Goal: Transaction & Acquisition: Subscribe to service/newsletter

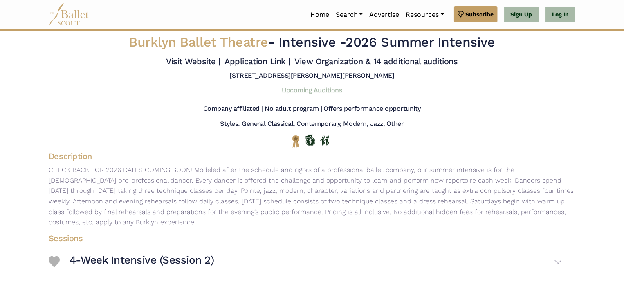
click at [322, 87] on link "Upcoming Auditions" at bounding box center [312, 90] width 60 height 8
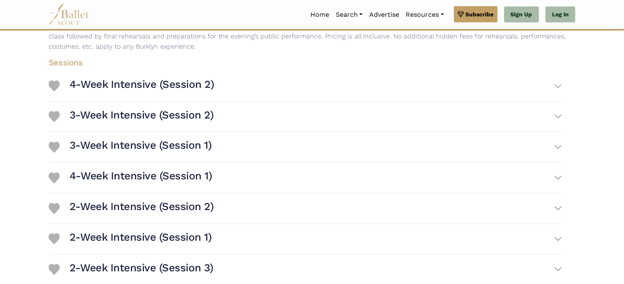
scroll to position [178, 0]
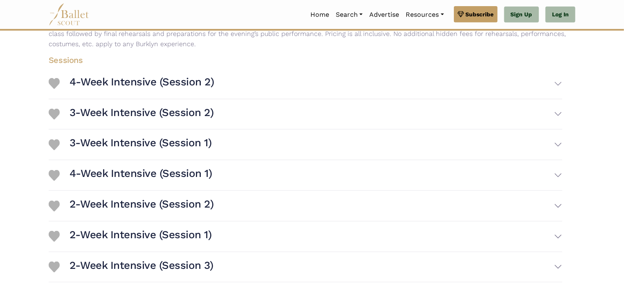
click at [528, 128] on div "3-Week Intensive (Session 2) Session Information Ages: 12-25" at bounding box center [305, 114] width 513 height 31
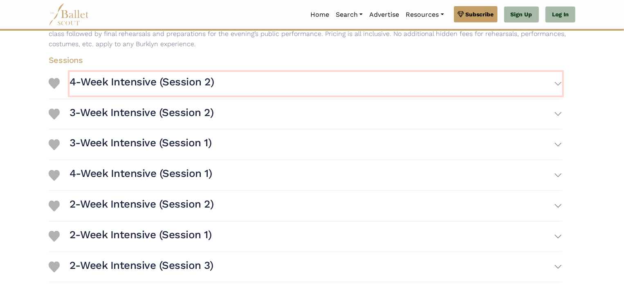
click at [522, 90] on button "4-Week Intensive (Session 2)" at bounding box center [315, 84] width 493 height 24
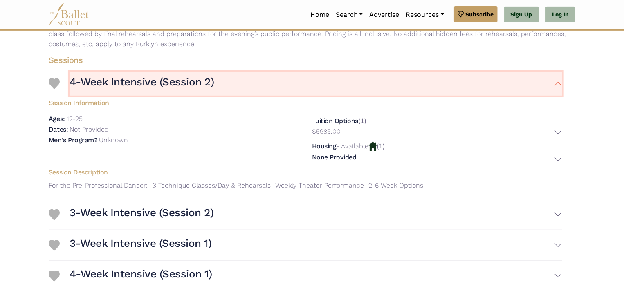
click at [524, 92] on button "4-Week Intensive (Session 2)" at bounding box center [315, 84] width 493 height 24
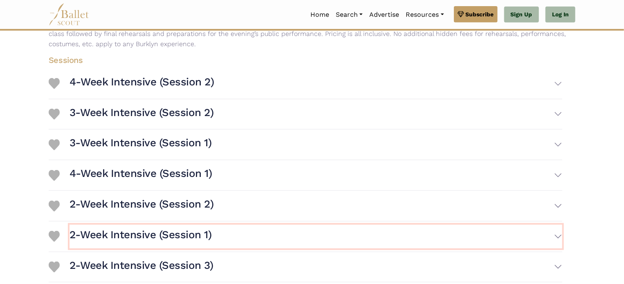
click at [451, 244] on button "2-Week Intensive (Session 1)" at bounding box center [315, 237] width 493 height 24
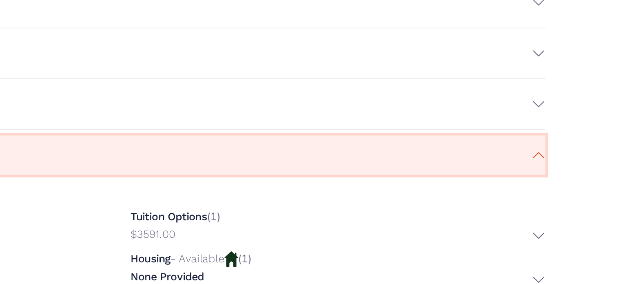
scroll to position [227, 0]
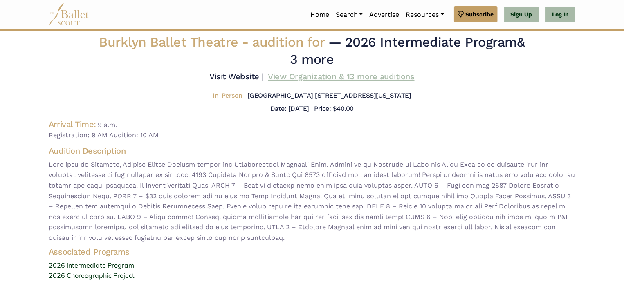
click at [274, 78] on link "View Organization & 13 more auditions" at bounding box center [341, 77] width 146 height 10
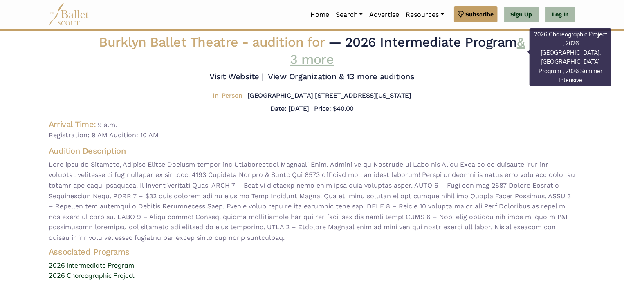
click at [304, 60] on link "& 3 more" at bounding box center [407, 50] width 235 height 33
click at [315, 74] on link "View Organization & 13 more auditions" at bounding box center [341, 77] width 146 height 10
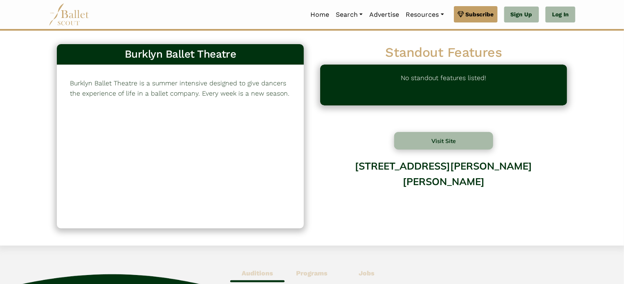
click at [164, 87] on p "Burklyn Ballet Theatre is a summer intensive designed to give dancers the exper…" at bounding box center [180, 88] width 221 height 21
click at [400, 84] on div "No standout features listed!" at bounding box center [443, 85] width 247 height 41
click at [207, 83] on p "Burklyn Ballet Theatre is a summer intensive designed to give dancers the exper…" at bounding box center [180, 88] width 221 height 21
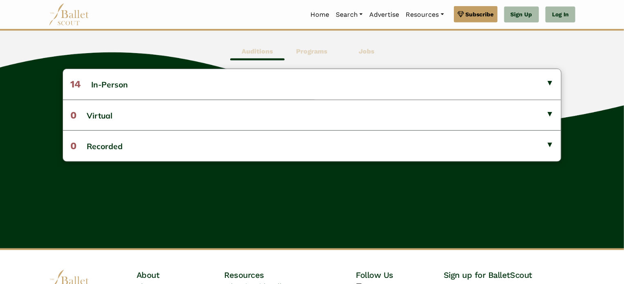
scroll to position [221, 0]
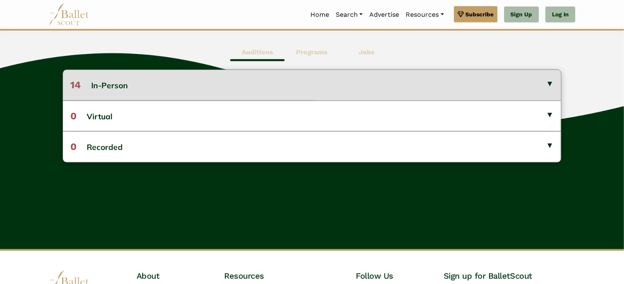
click at [527, 96] on button "14 In-Person" at bounding box center [312, 85] width 498 height 30
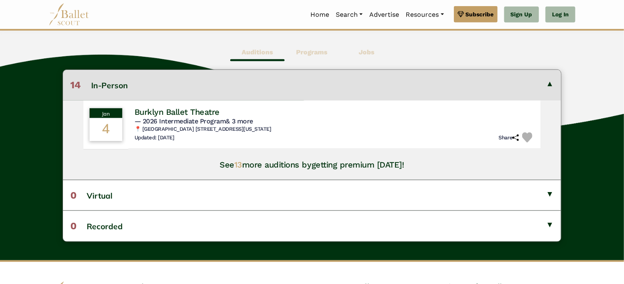
click at [552, 74] on button "14 In-Person" at bounding box center [312, 85] width 498 height 30
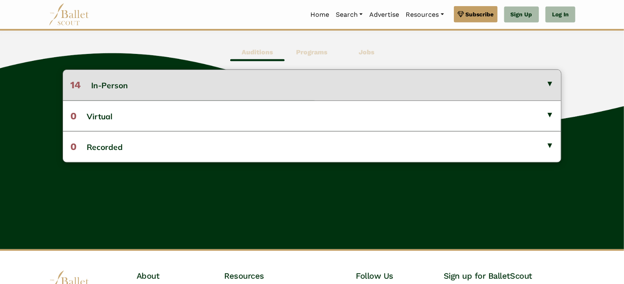
click at [535, 95] on button "14 In-Person" at bounding box center [312, 85] width 498 height 30
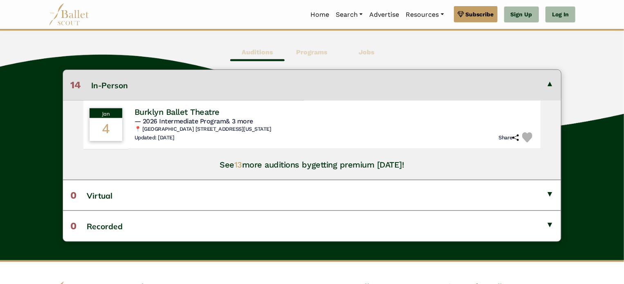
click at [228, 171] on div "Jan 4 Burklyn Ballet Theatre — 2026 Intermediate Program & 3 more 📍 Carolina Da…" at bounding box center [312, 140] width 498 height 79
click at [235, 165] on span "13" at bounding box center [238, 165] width 8 height 10
click at [240, 164] on span "13" at bounding box center [238, 165] width 8 height 10
click at [222, 164] on h4 "See 13 more auditions by getting premium today!" at bounding box center [312, 164] width 184 height 11
click at [300, 54] on b "Programs" at bounding box center [311, 52] width 31 height 8
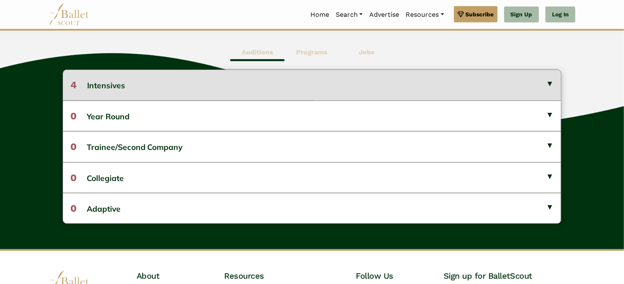
click at [311, 84] on button "4 Intensives" at bounding box center [312, 85] width 498 height 30
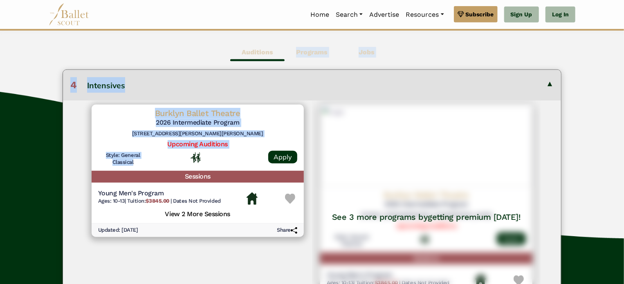
drag, startPoint x: 279, startPoint y: 44, endPoint x: 213, endPoint y: 176, distance: 148.1
click at [213, 176] on div "Auditions Programs Jobs 14 In-Person Jan 4 Burklyn Ballet Theatre" at bounding box center [312, 261] width 624 height 473
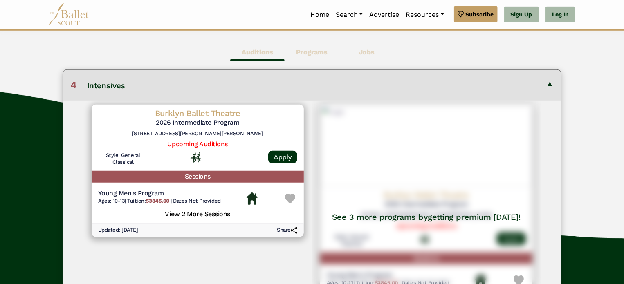
click at [256, 58] on span "Auditions" at bounding box center [257, 52] width 54 height 19
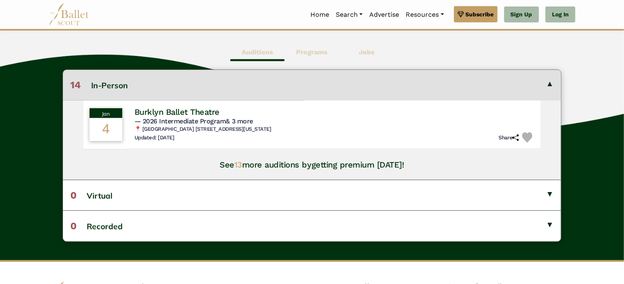
click at [237, 166] on span "13" at bounding box center [238, 165] width 8 height 10
click at [524, 13] on link "Sign Up" at bounding box center [521, 15] width 35 height 16
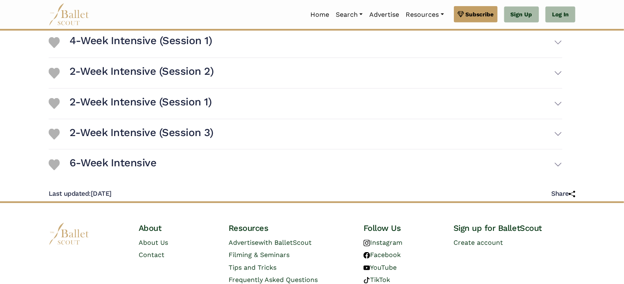
scroll to position [307, 0]
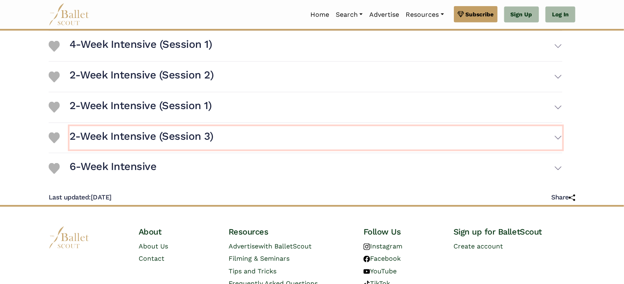
click at [531, 126] on button "2-Week Intensive (Session 3)" at bounding box center [315, 138] width 493 height 24
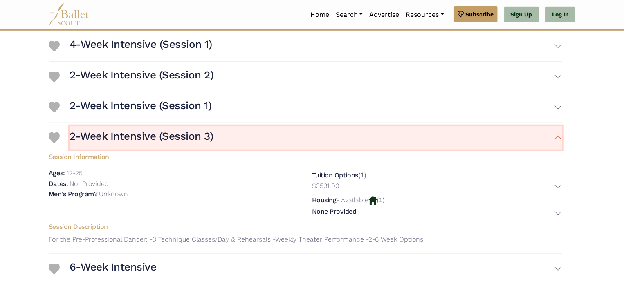
click at [536, 127] on button "2-Week Intensive (Session 3)" at bounding box center [315, 138] width 493 height 24
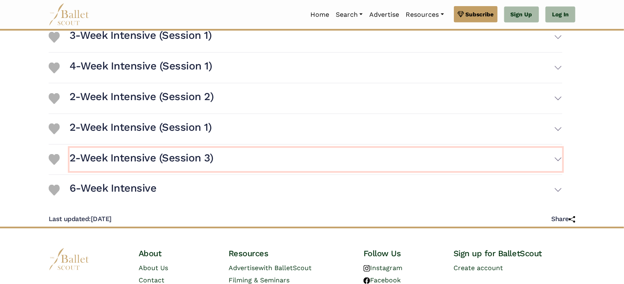
scroll to position [281, 0]
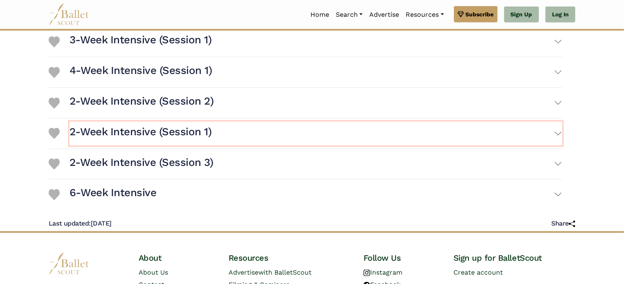
click at [547, 142] on button "2-Week Intensive (Session 1)" at bounding box center [315, 134] width 493 height 24
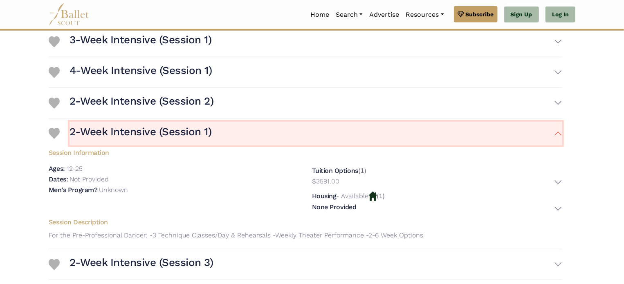
click at [552, 133] on button "2-Week Intensive (Session 1)" at bounding box center [315, 134] width 493 height 24
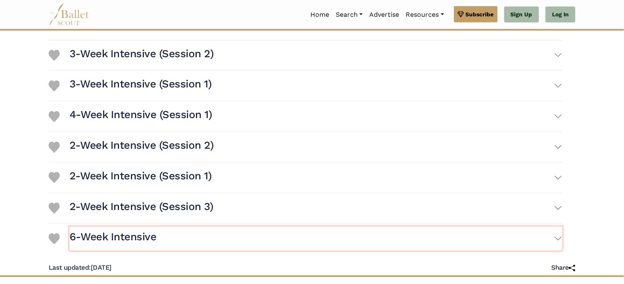
click at [531, 227] on button "6-Week Intensive" at bounding box center [315, 239] width 493 height 24
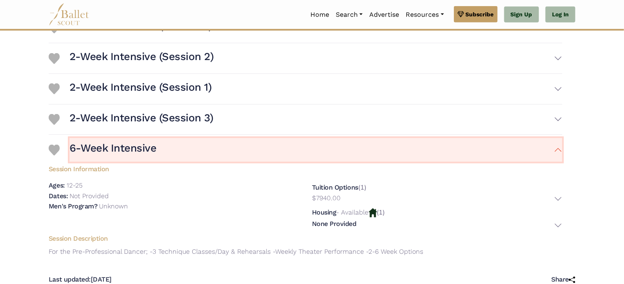
scroll to position [330, 0]
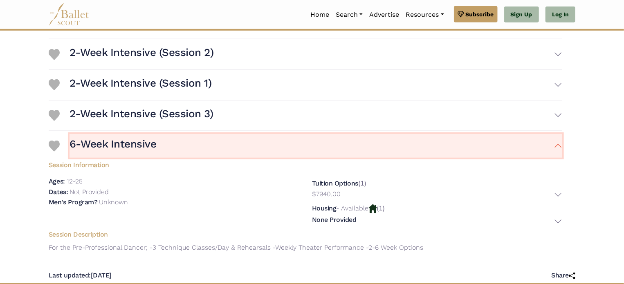
click at [550, 157] on button "6-Week Intensive" at bounding box center [315, 146] width 493 height 24
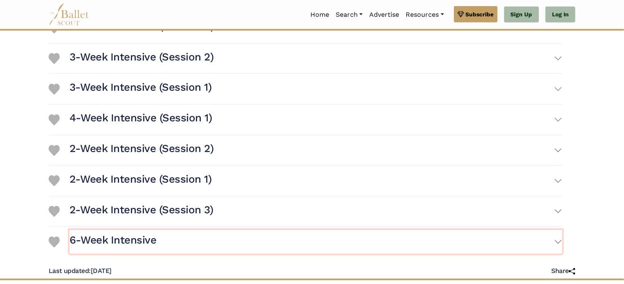
scroll to position [232, 0]
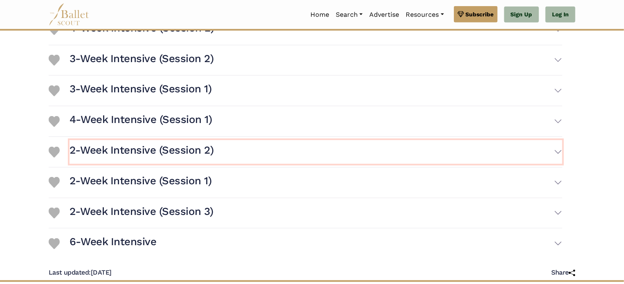
click at [560, 156] on button "2-Week Intensive (Session 2)" at bounding box center [315, 152] width 493 height 24
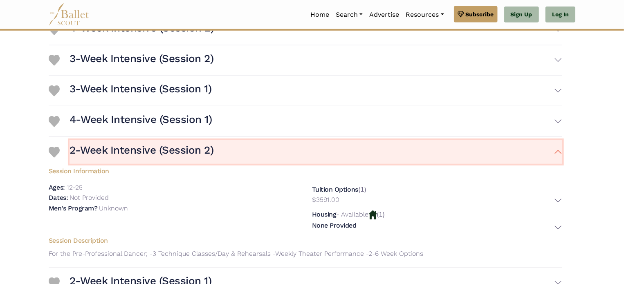
click at [544, 153] on button "2-Week Intensive (Session 2)" at bounding box center [315, 152] width 493 height 24
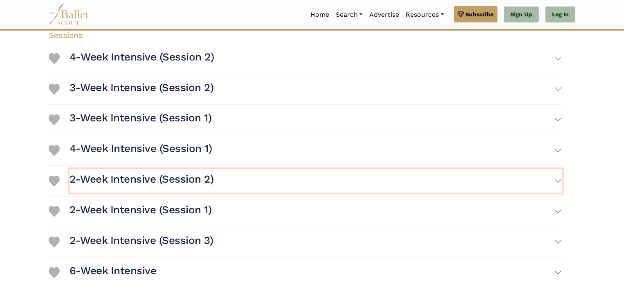
scroll to position [168, 0]
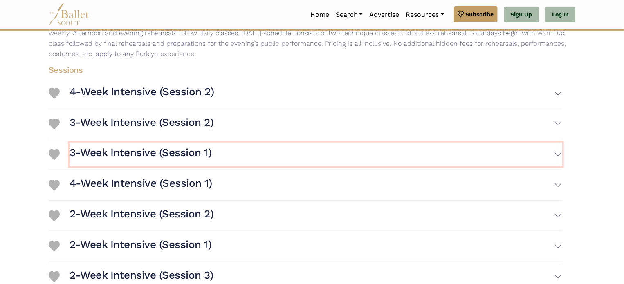
click at [543, 164] on button "3-Week Intensive (Session 1)" at bounding box center [315, 155] width 493 height 24
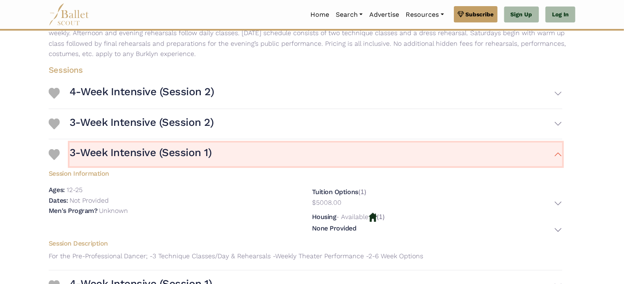
click at [554, 148] on button "3-Week Intensive (Session 1)" at bounding box center [315, 155] width 493 height 24
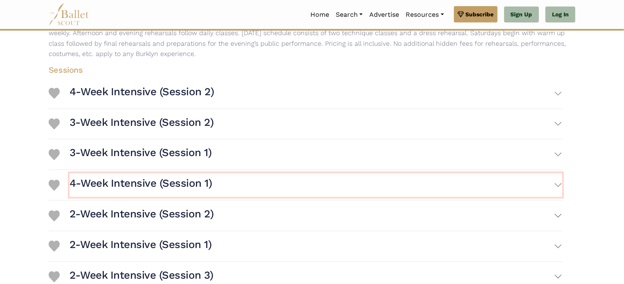
click at [551, 177] on button "4-Week Intensive (Session 1)" at bounding box center [315, 185] width 493 height 24
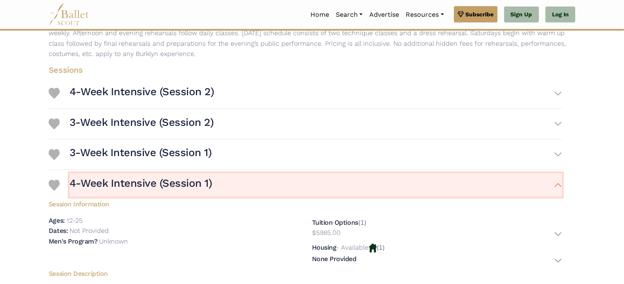
click at [545, 174] on button "4-Week Intensive (Session 1)" at bounding box center [315, 185] width 493 height 24
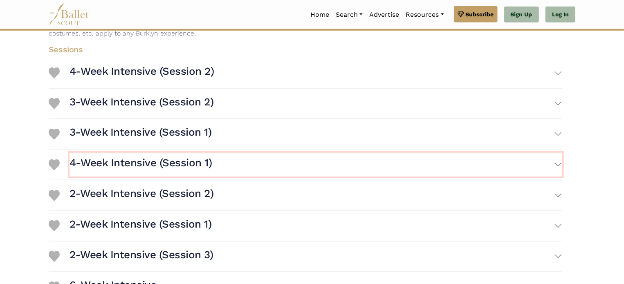
scroll to position [185, 0]
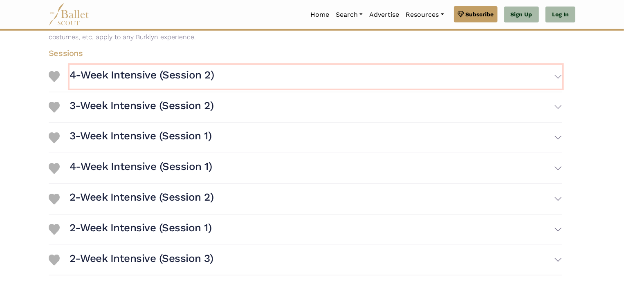
click at [526, 73] on button "4-Week Intensive (Session 2)" at bounding box center [315, 77] width 493 height 24
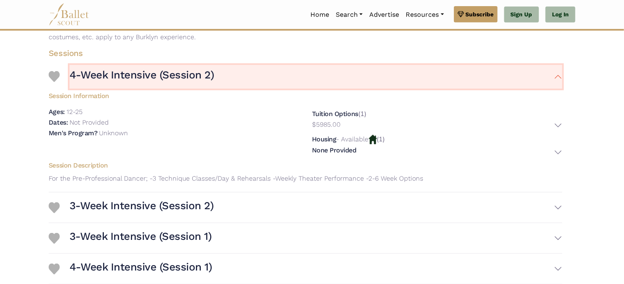
click at [549, 66] on button "4-Week Intensive (Session 2)" at bounding box center [315, 77] width 493 height 24
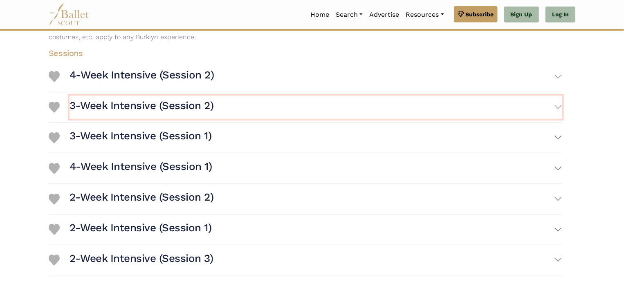
click at [534, 117] on button "3-Week Intensive (Session 2)" at bounding box center [315, 108] width 493 height 24
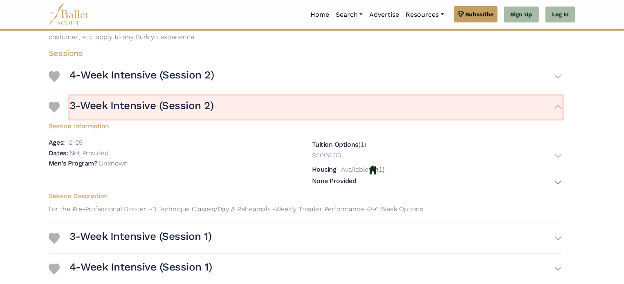
click at [554, 111] on button "3-Week Intensive (Session 2)" at bounding box center [315, 108] width 493 height 24
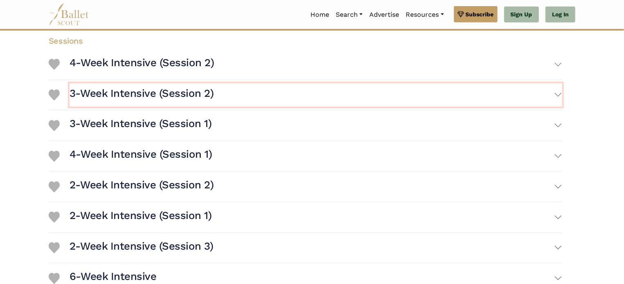
scroll to position [242, 0]
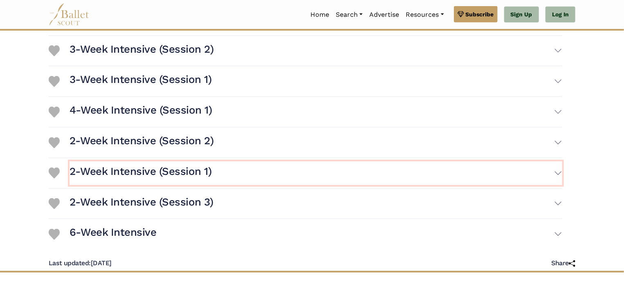
click at [501, 181] on button "2-Week Intensive (Session 1)" at bounding box center [315, 173] width 493 height 24
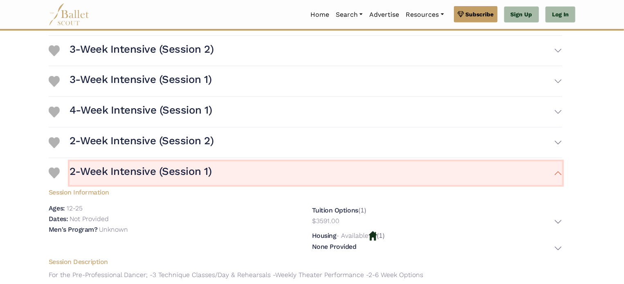
click at [529, 181] on button "2-Week Intensive (Session 1)" at bounding box center [315, 173] width 493 height 24
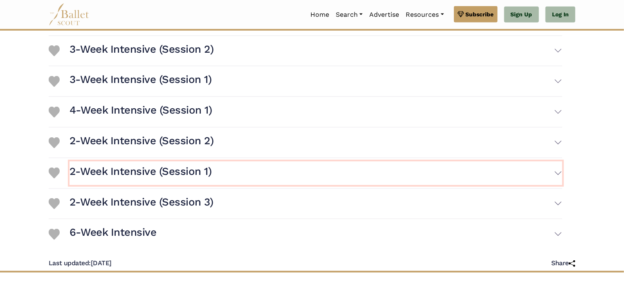
click at [531, 176] on button "2-Week Intensive (Session 1)" at bounding box center [315, 173] width 493 height 24
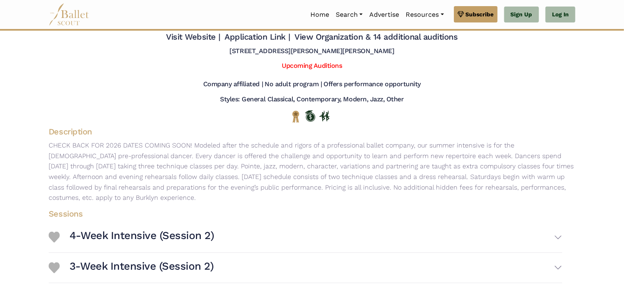
scroll to position [0, 0]
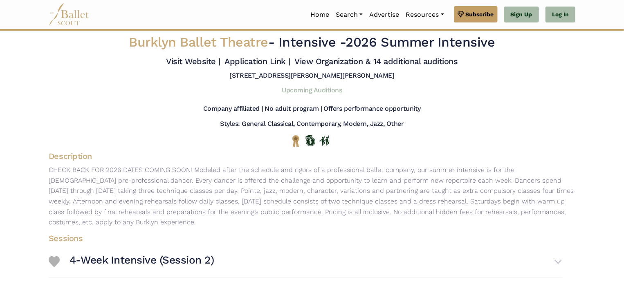
click at [292, 90] on link "Upcoming Auditions" at bounding box center [312, 90] width 60 height 8
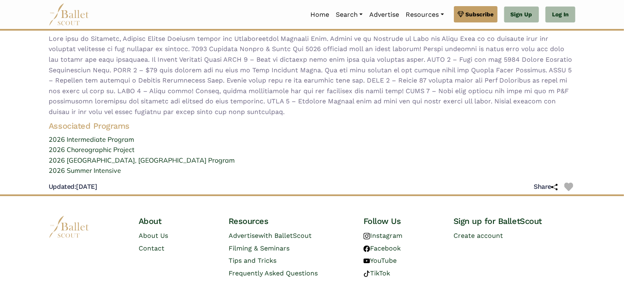
scroll to position [131, 0]
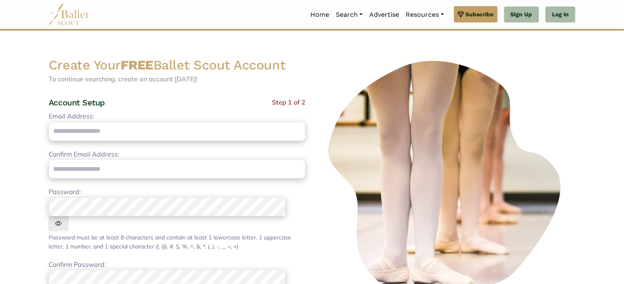
click at [262, 141] on div "Email Address: Please enter a valid email address Confirm Email Address: Please…" at bounding box center [177, 233] width 257 height 244
click at [237, 132] on input "Email Address:" at bounding box center [177, 131] width 257 height 19
type input "**********"
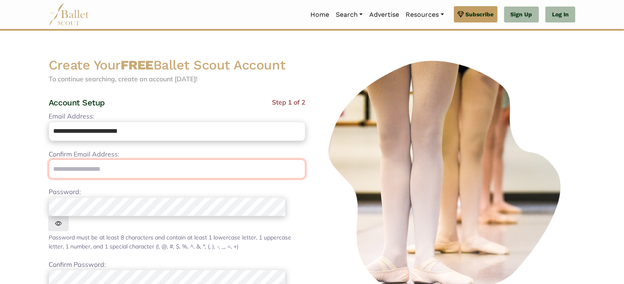
type input "**********"
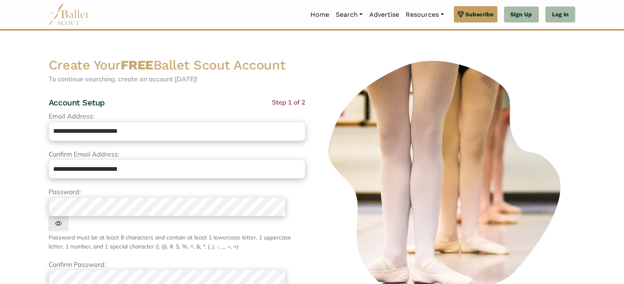
click at [305, 205] on div "**********" at bounding box center [177, 218] width 270 height 323
click at [69, 216] on img at bounding box center [58, 223] width 20 height 15
click at [153, 274] on div "**********" at bounding box center [177, 233] width 257 height 244
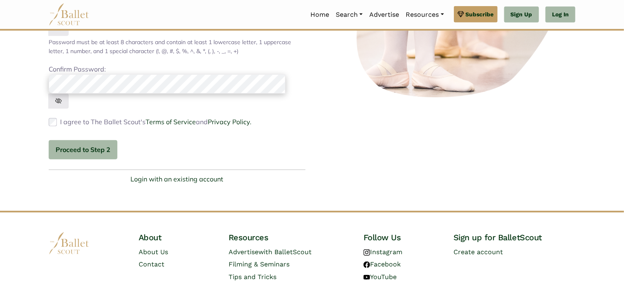
scroll to position [188, 0]
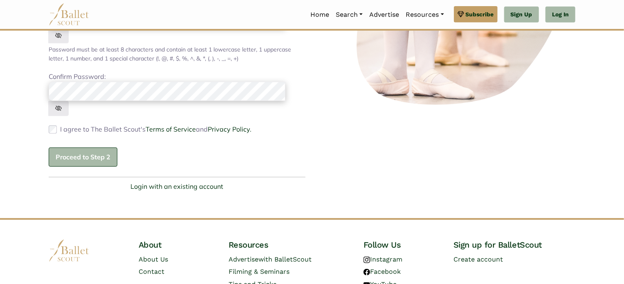
click at [88, 148] on button "Proceed to Step 2" at bounding box center [83, 157] width 69 height 19
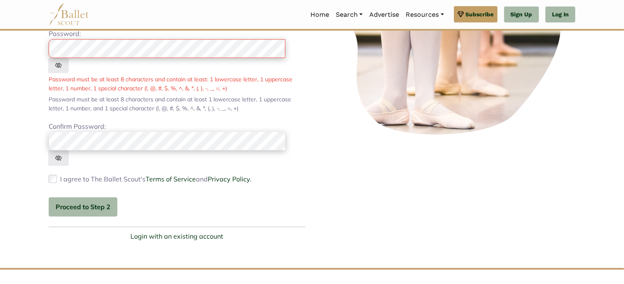
scroll to position [141, 0]
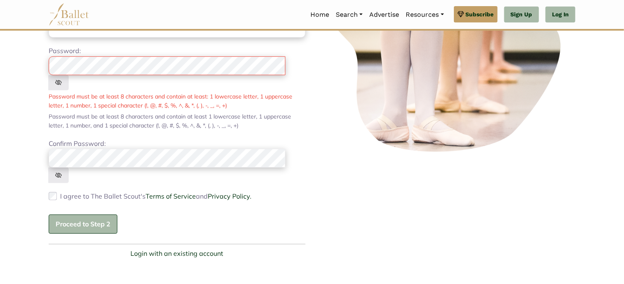
click at [75, 215] on button "Proceed to Step 2" at bounding box center [83, 224] width 69 height 19
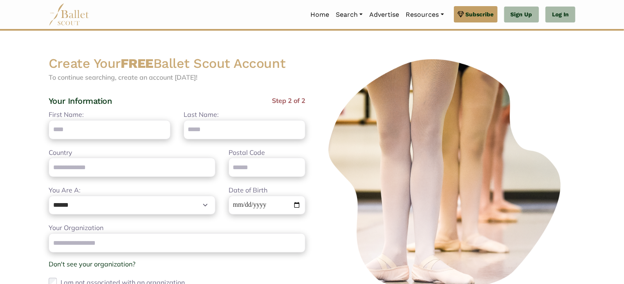
scroll to position [0, 0]
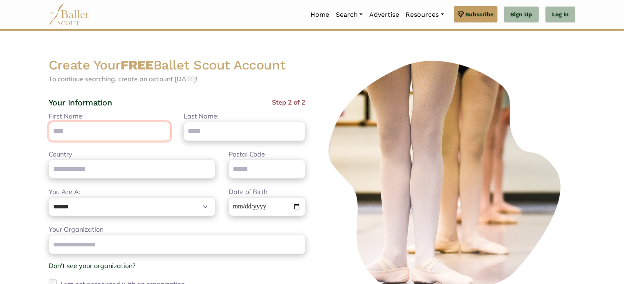
click at [56, 131] on input "First Name:" at bounding box center [110, 131] width 122 height 19
type input "*****"
type input "******"
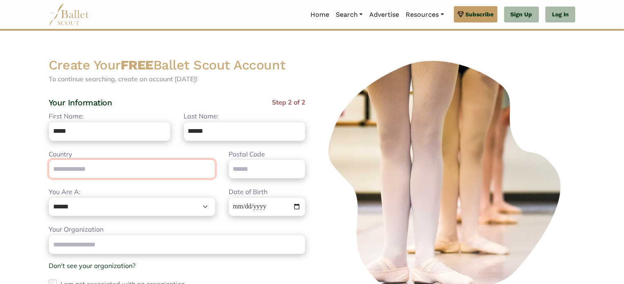
type input "**********"
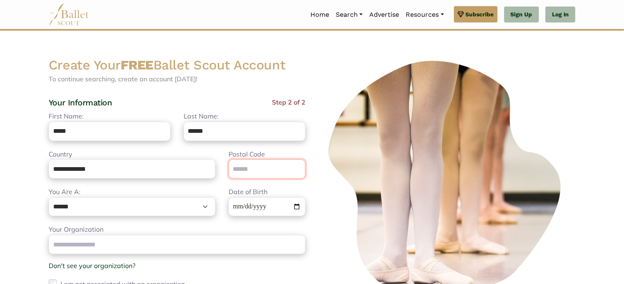
type input "*****"
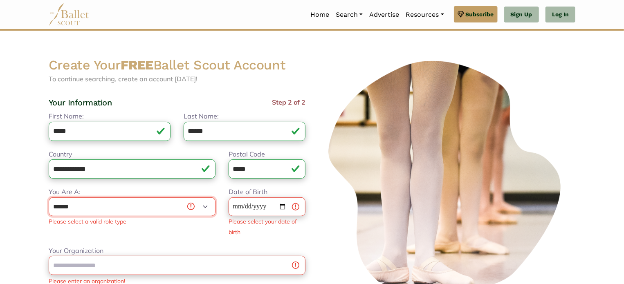
click at [106, 213] on select "**********" at bounding box center [132, 206] width 167 height 19
select select "*"
click at [49, 197] on select "**********" at bounding box center [132, 206] width 167 height 19
click at [237, 205] on input "Date of Birth" at bounding box center [266, 206] width 77 height 19
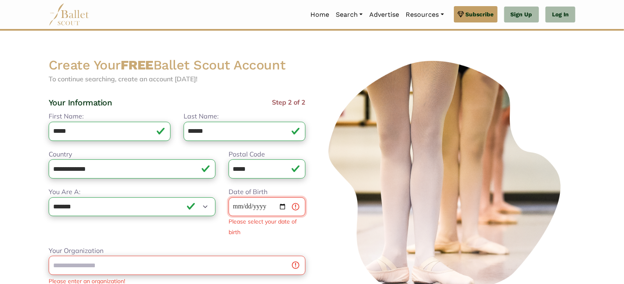
click at [251, 204] on input "Date of Birth" at bounding box center [266, 206] width 77 height 19
click at [240, 206] on input "Date of Birth" at bounding box center [266, 206] width 77 height 19
click at [269, 205] on input "Date of Birth" at bounding box center [266, 206] width 77 height 19
click at [286, 208] on input "Date of Birth" at bounding box center [266, 206] width 77 height 19
click at [265, 205] on input "**********" at bounding box center [266, 206] width 77 height 19
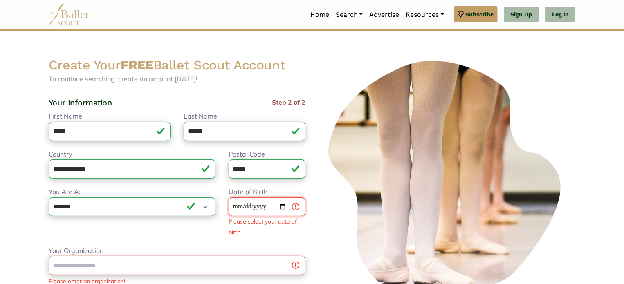
click at [282, 207] on input "**********" at bounding box center [266, 206] width 77 height 19
type input "**********"
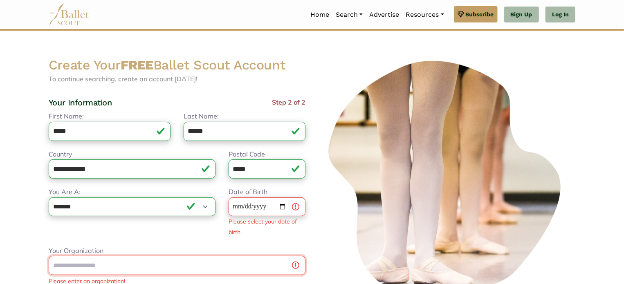
click at [218, 271] on div "Your Organization Please enter an organization! Don't see your organization? × …" at bounding box center [177, 284] width 257 height 77
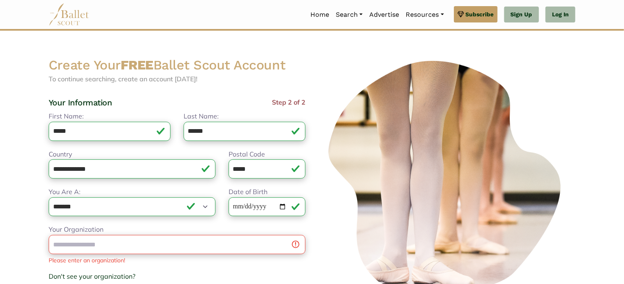
click at [310, 244] on div "**********" at bounding box center [177, 205] width 270 height 297
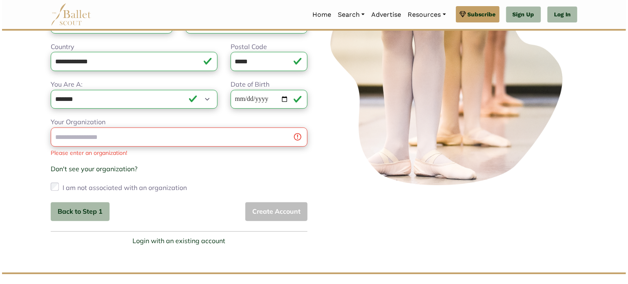
scroll to position [108, 0]
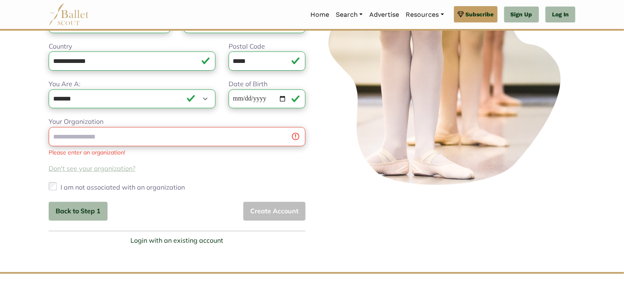
click at [88, 168] on link "Don't see your organization?" at bounding box center [92, 168] width 87 height 8
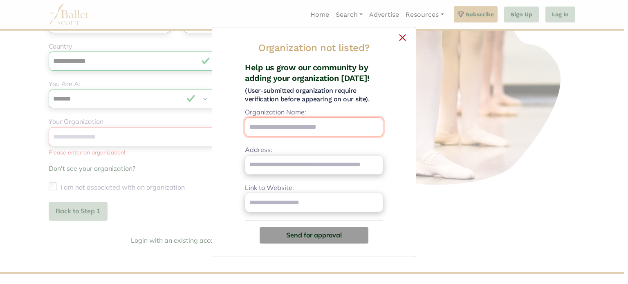
click at [320, 130] on input "Organization Name:" at bounding box center [314, 126] width 138 height 19
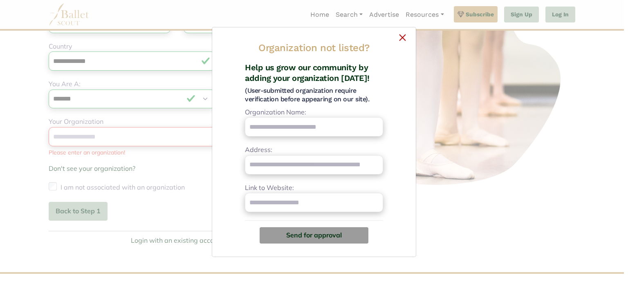
click at [402, 41] on div "Organization not listed?" at bounding box center [314, 51] width 190 height 24
click at [402, 40] on div "Organization not listed?" at bounding box center [314, 51] width 190 height 24
click at [401, 39] on div "Organization not listed?" at bounding box center [314, 51] width 190 height 24
click at [401, 37] on button "×" at bounding box center [314, 36] width 190 height 5
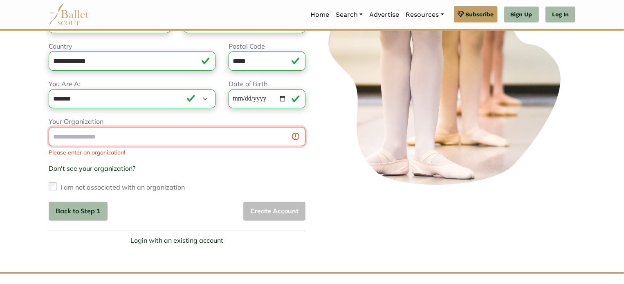
click at [214, 128] on input "Your Organization" at bounding box center [177, 136] width 257 height 19
type input "*"
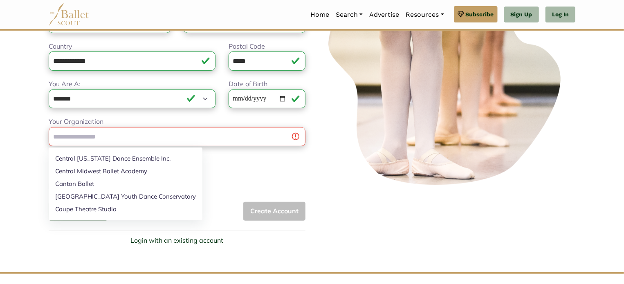
click at [25, 242] on body "Premium Feature Make this audition season count. Upgrade to premium for access …" at bounding box center [312, 141] width 624 height 498
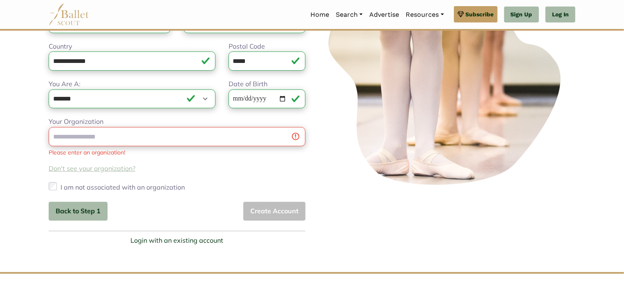
click at [72, 170] on link "Don't see your organization?" at bounding box center [92, 168] width 87 height 8
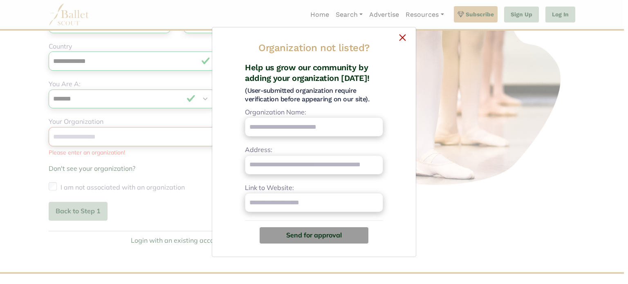
click at [403, 38] on button "×" at bounding box center [314, 36] width 190 height 5
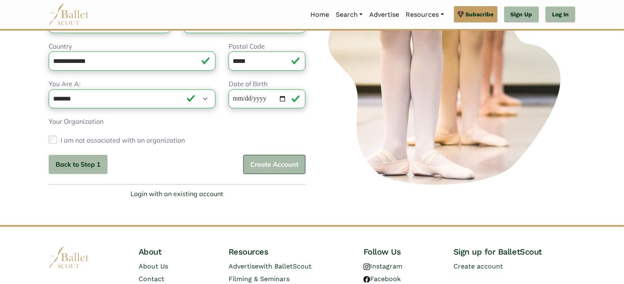
click at [271, 161] on button "Create Account" at bounding box center [274, 164] width 62 height 19
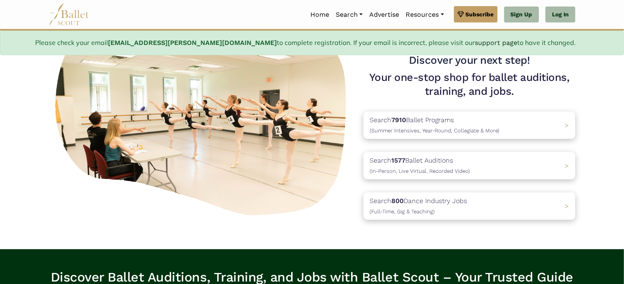
scroll to position [131, 0]
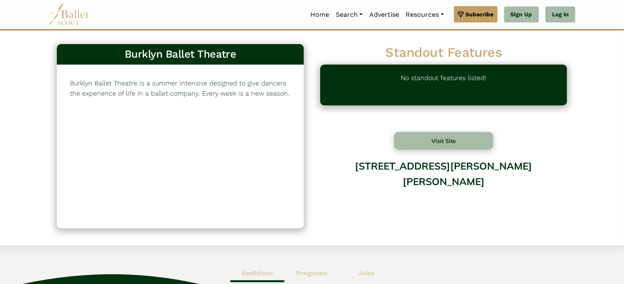
click at [205, 73] on div "Burklyn Ballet Theatre is a summer intensive designed to give dancers the exper…" at bounding box center [180, 147] width 247 height 164
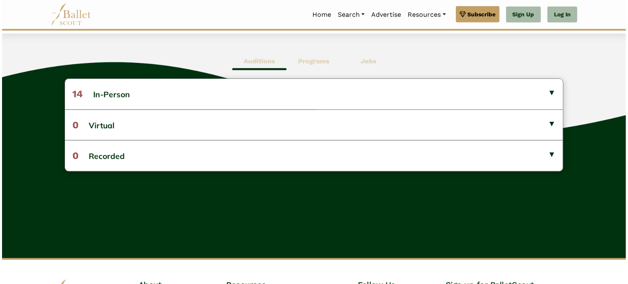
scroll to position [213, 0]
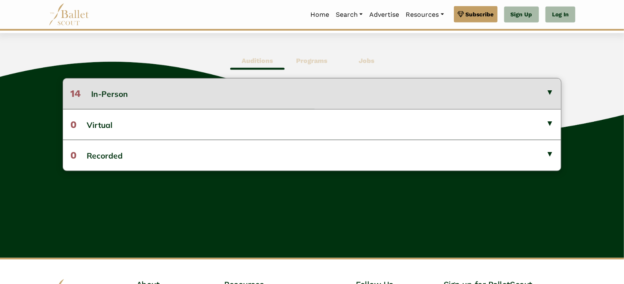
click at [502, 103] on button "14 In-Person" at bounding box center [312, 93] width 498 height 30
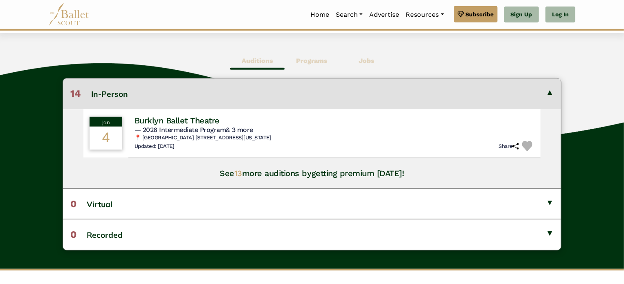
click at [238, 175] on span "13" at bounding box center [238, 173] width 8 height 10
drag, startPoint x: 235, startPoint y: 172, endPoint x: 367, endPoint y: 168, distance: 132.9
click at [367, 168] on h4 "See 13 more auditions by getting premium today!" at bounding box center [312, 173] width 184 height 11
click at [340, 143] on div "Updated: Oct. 8, 2025 Share" at bounding box center [335, 146] width 408 height 11
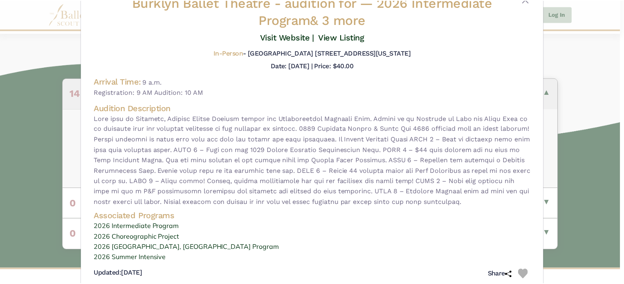
scroll to position [0, 0]
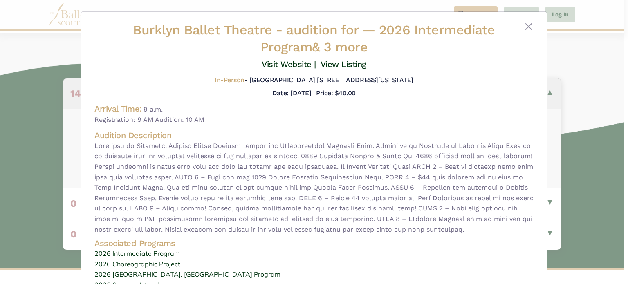
click at [532, 20] on div "Burklyn Ballet Theatre - audition for — 2026 Intermediate Program & 3 more Visi…" at bounding box center [313, 164] width 465 height 305
click at [530, 22] on button "Close" at bounding box center [529, 27] width 10 height 10
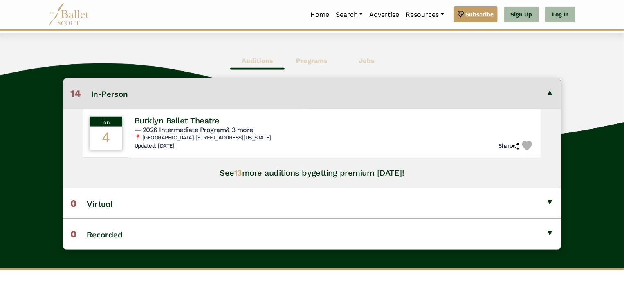
click at [490, 14] on span "Subscribe" at bounding box center [480, 14] width 28 height 9
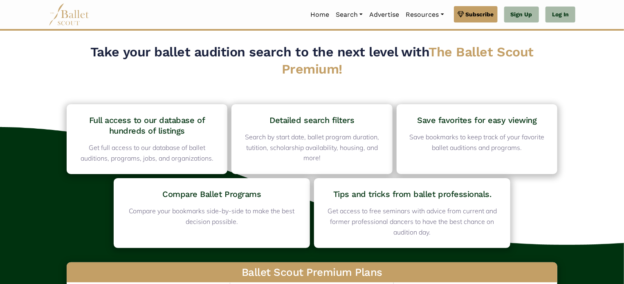
click at [298, 69] on span "The Ballet Scout Premium!" at bounding box center [408, 60] width 252 height 33
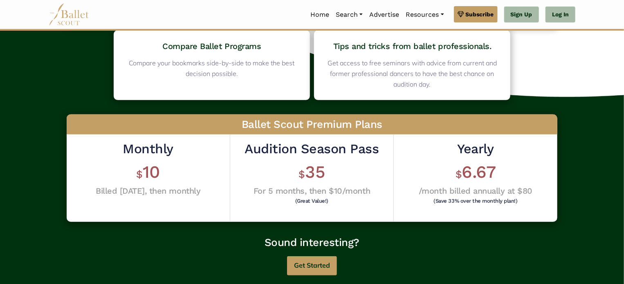
scroll to position [147, 0]
